Goal: Entertainment & Leisure: Consume media (video, audio)

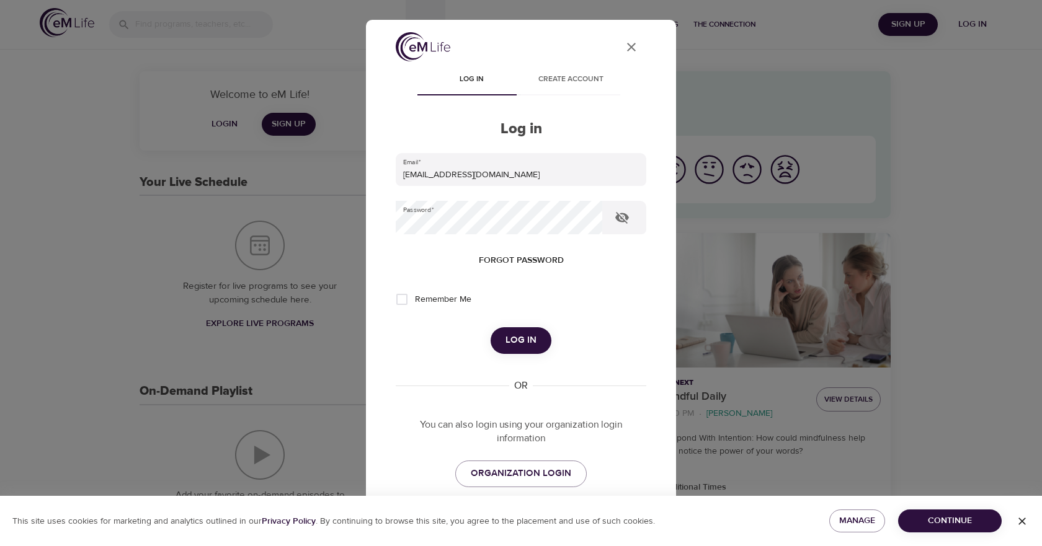
click at [508, 343] on span "Log in" at bounding box center [520, 340] width 31 height 16
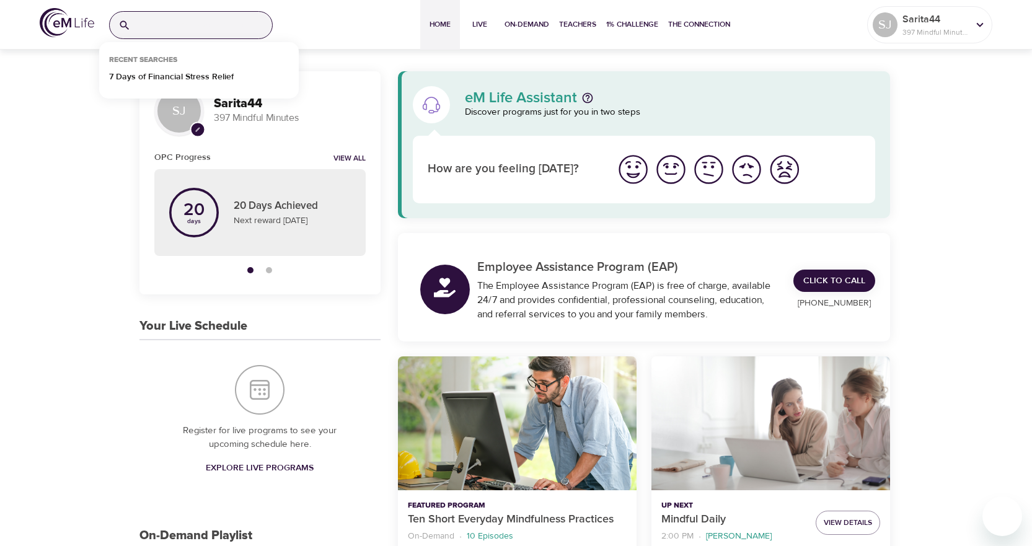
click at [176, 16] on input "search" at bounding box center [204, 25] width 136 height 27
click at [192, 74] on p "7 Days of Financial Stress Relief" at bounding box center [171, 80] width 125 height 18
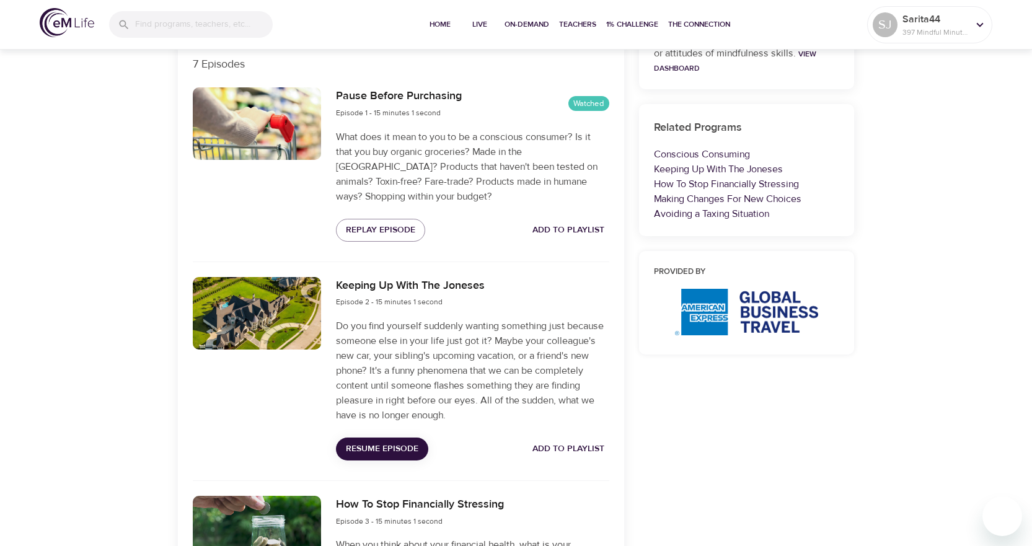
scroll to position [434, 0]
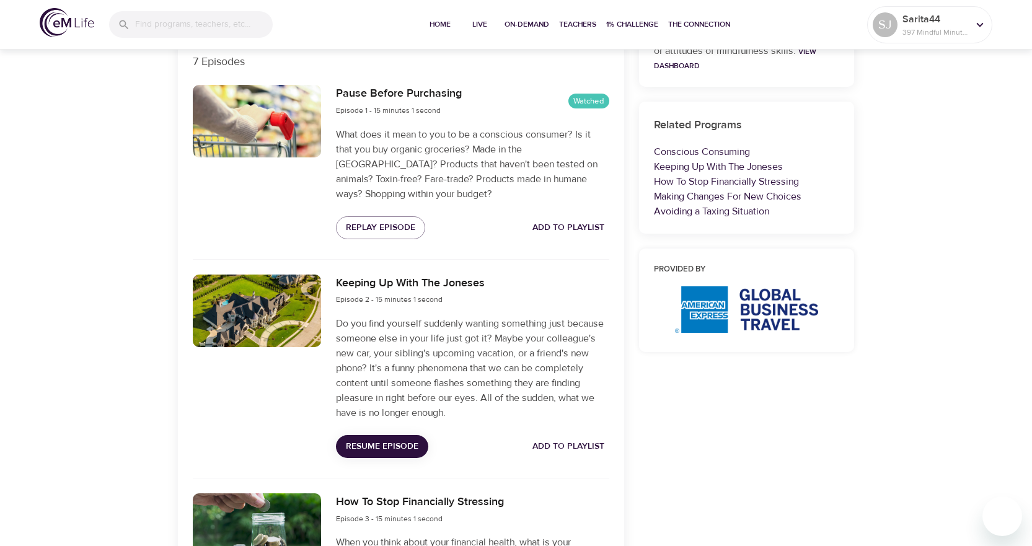
click at [399, 442] on span "Resume Episode" at bounding box center [382, 447] width 73 height 16
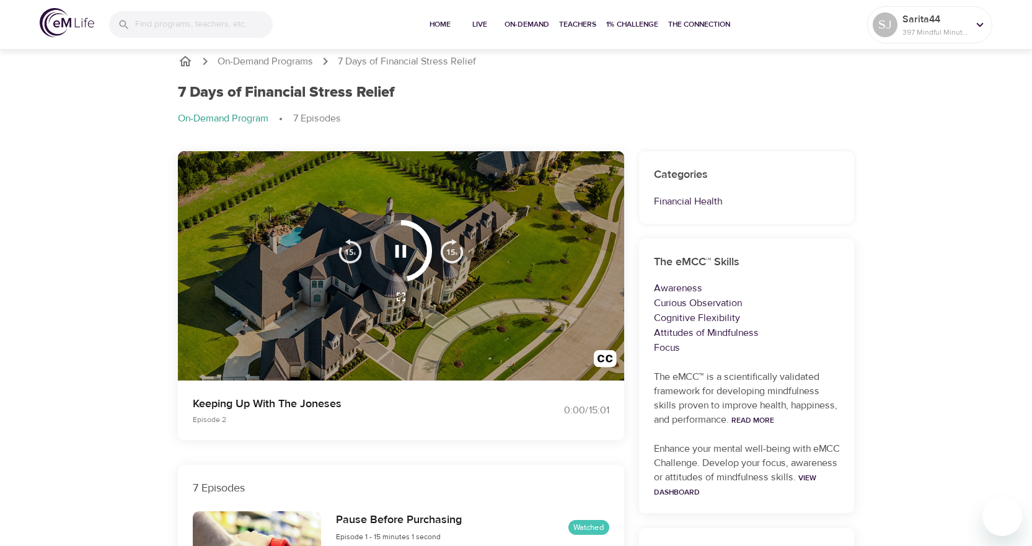
scroll to position [0, 0]
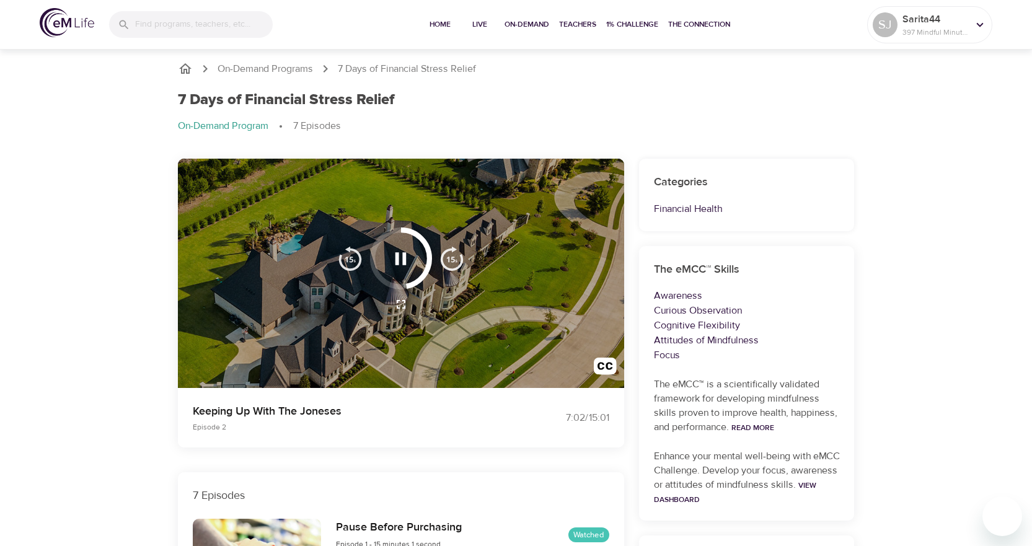
click at [347, 258] on img "button" at bounding box center [350, 258] width 25 height 25
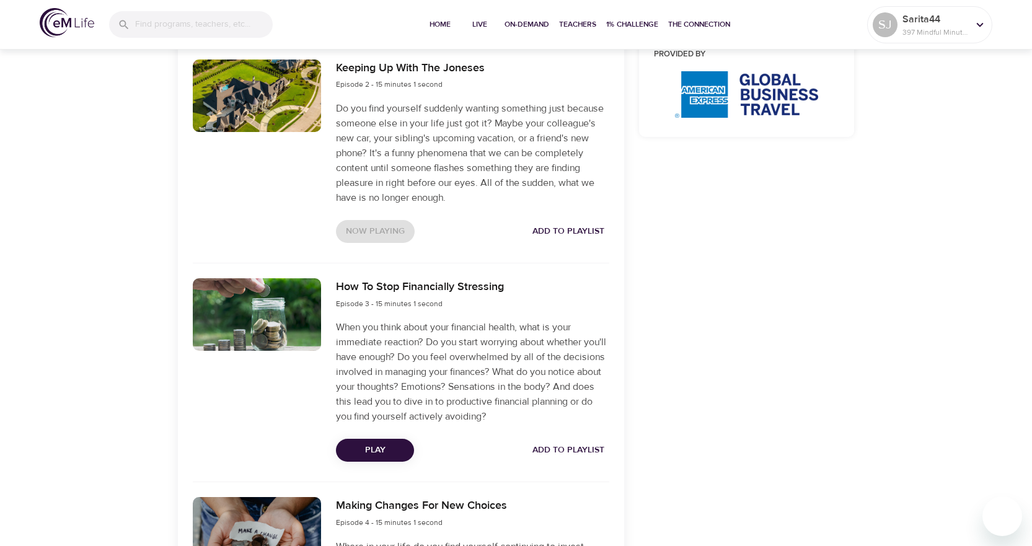
scroll to position [682, 0]
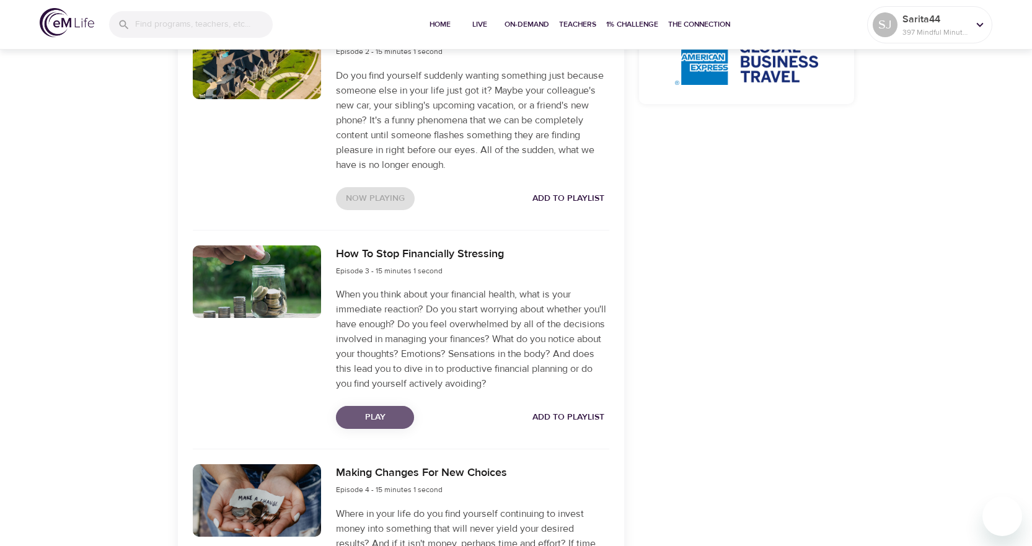
click at [377, 415] on span "Play" at bounding box center [375, 418] width 58 height 16
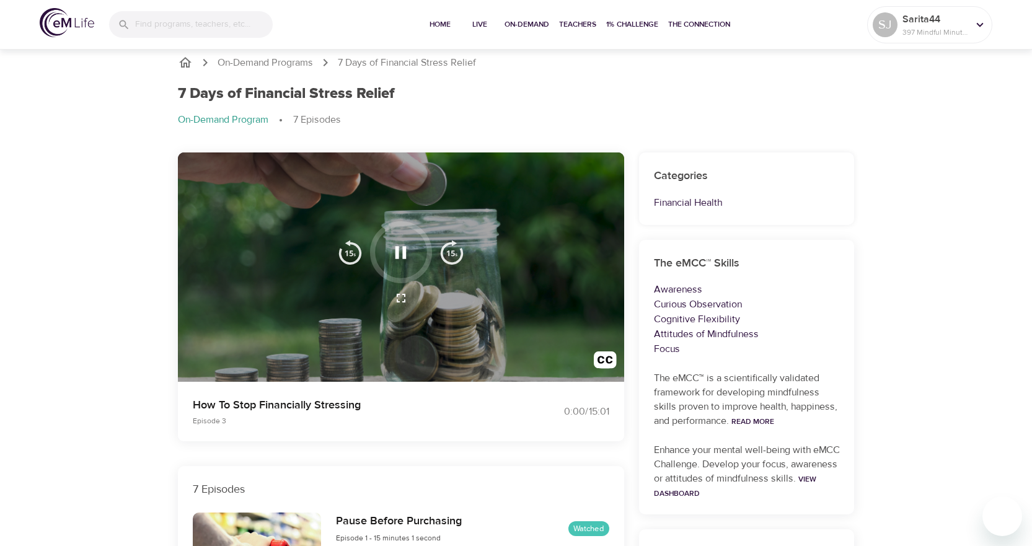
scroll to position [0, 0]
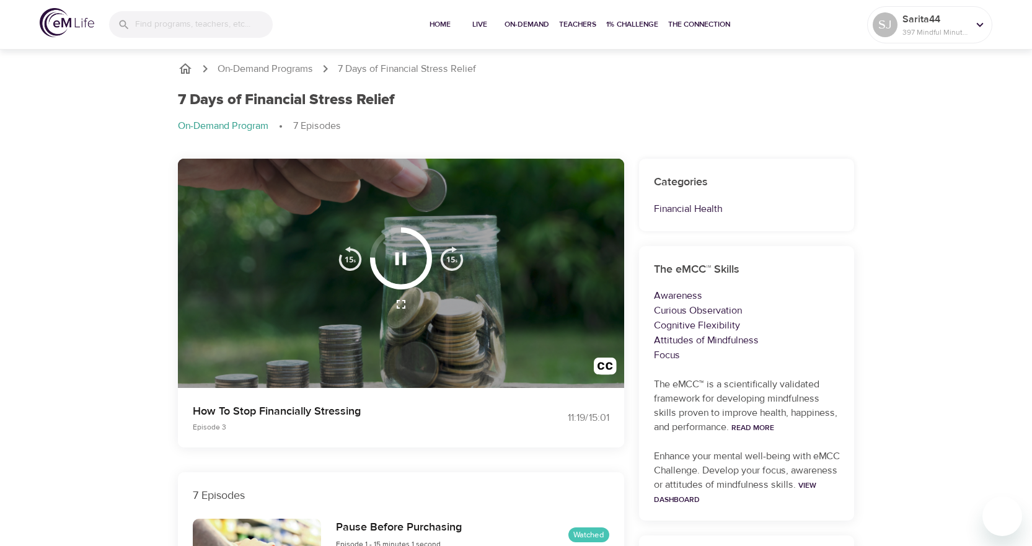
click at [403, 257] on icon "button" at bounding box center [401, 258] width 11 height 12
